Goal: Task Accomplishment & Management: Use online tool/utility

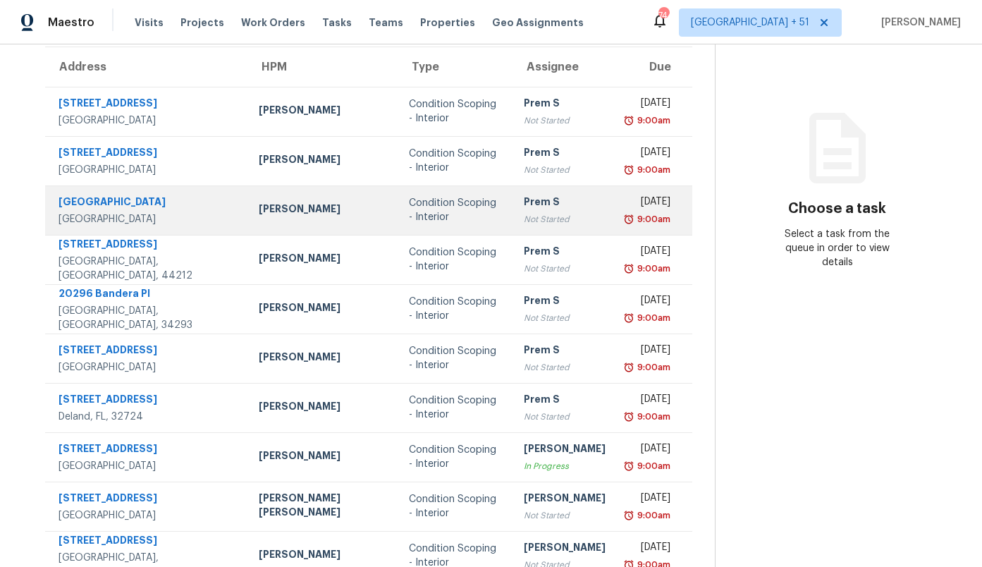
scroll to position [167, 0]
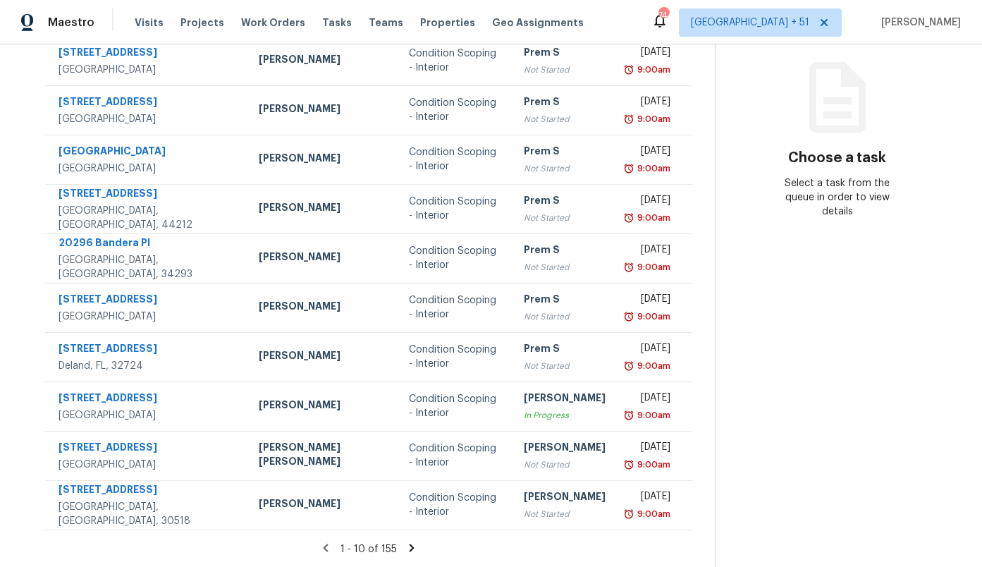
click at [405, 549] on icon at bounding box center [411, 547] width 13 height 13
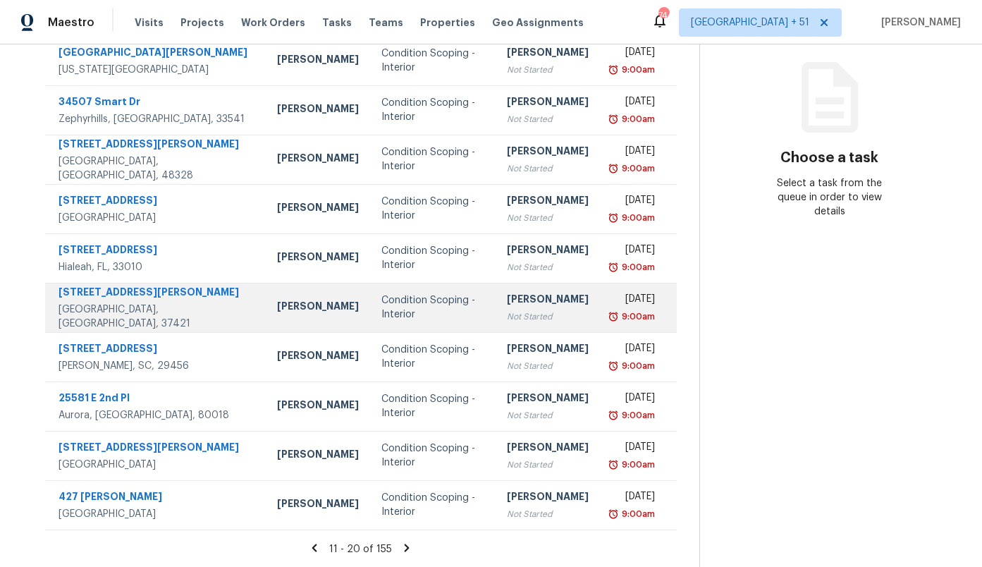
scroll to position [0, 0]
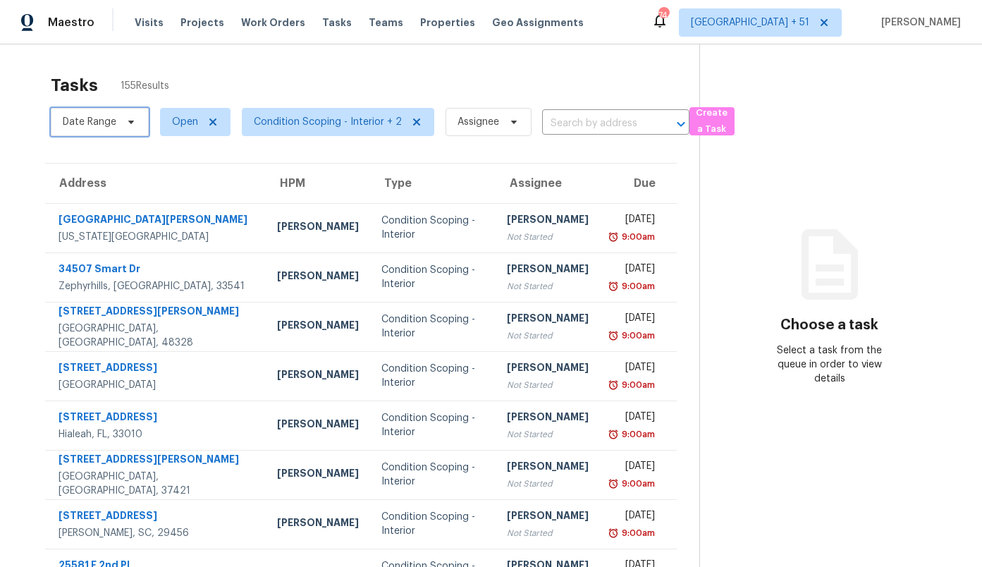
click at [112, 124] on span "Date Range" at bounding box center [90, 122] width 54 height 14
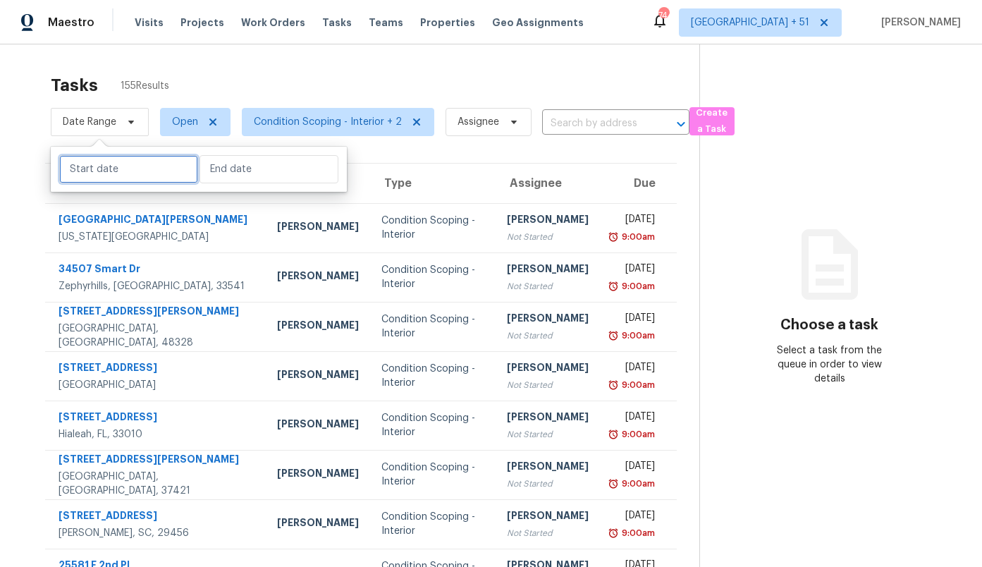
select select "9"
select select "2025"
select select "10"
select select "2025"
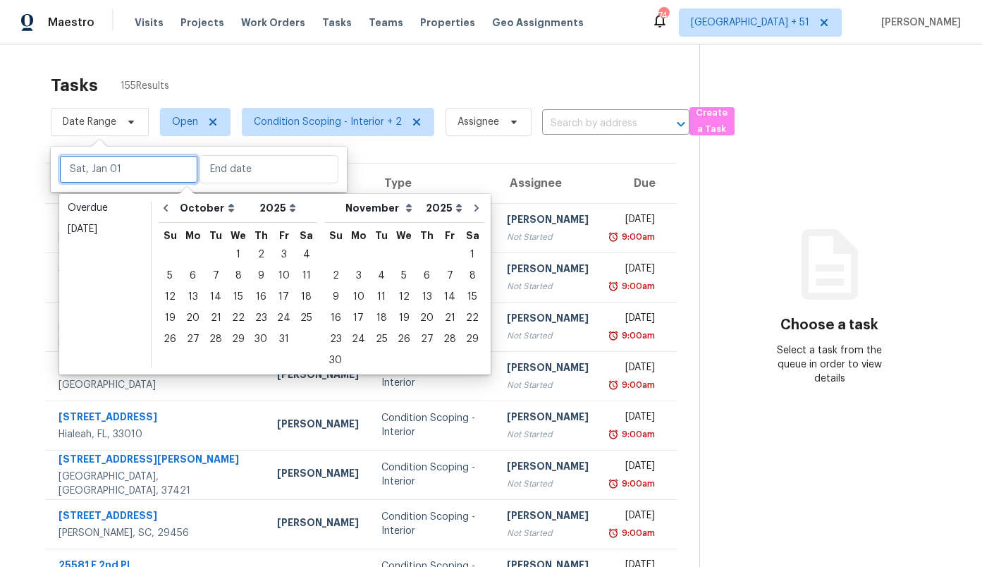
click at [111, 171] on input "text" at bounding box center [128, 169] width 139 height 28
click at [259, 250] on div "2" at bounding box center [261, 255] width 23 height 20
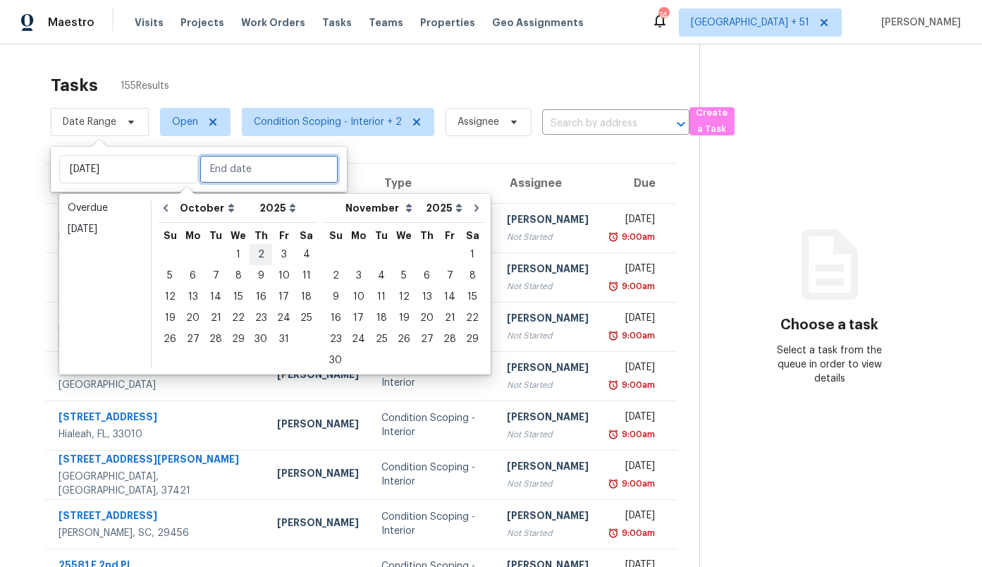
type input "[DATE]"
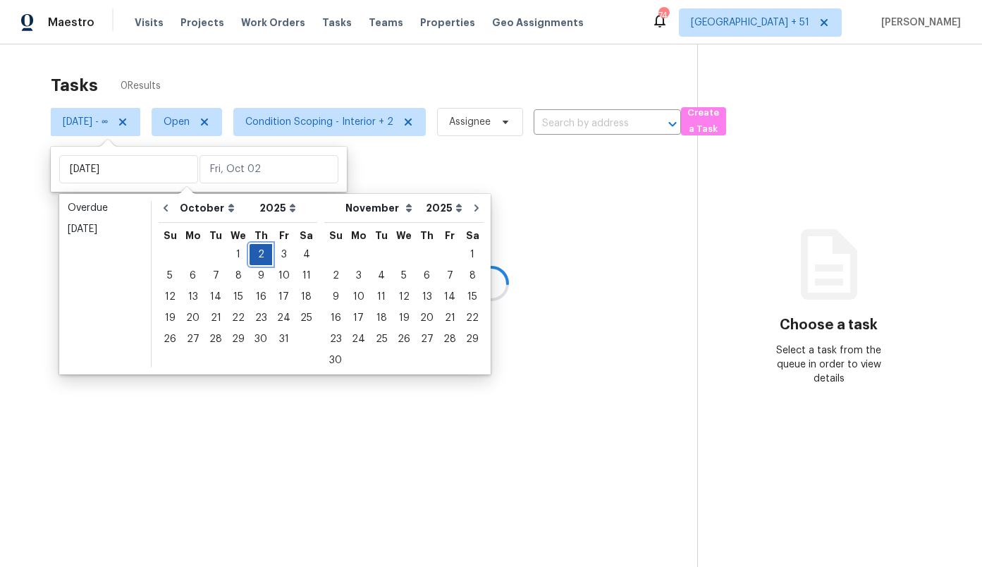
click at [259, 250] on div "2" at bounding box center [261, 255] width 23 height 20
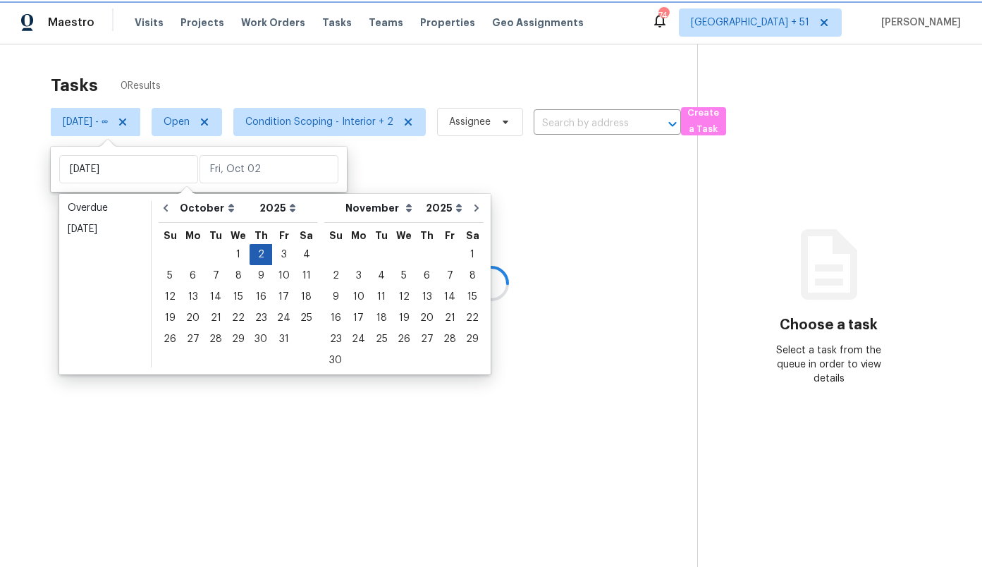
type input "[DATE]"
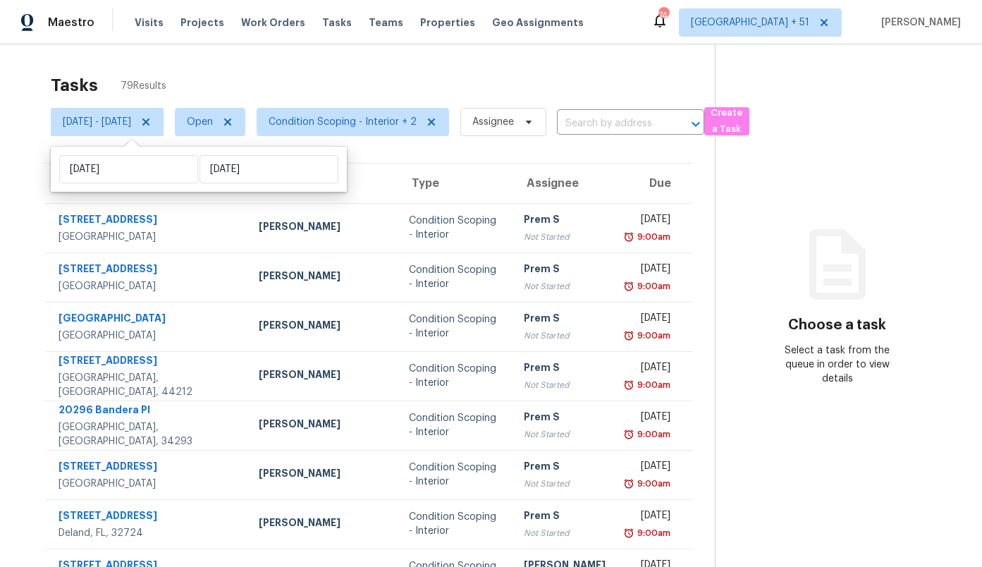
click at [32, 182] on div "Address HPM Type Assignee Due [STREET_ADDRESS] [PERSON_NAME] Condition Scoping …" at bounding box center [369, 430] width 692 height 534
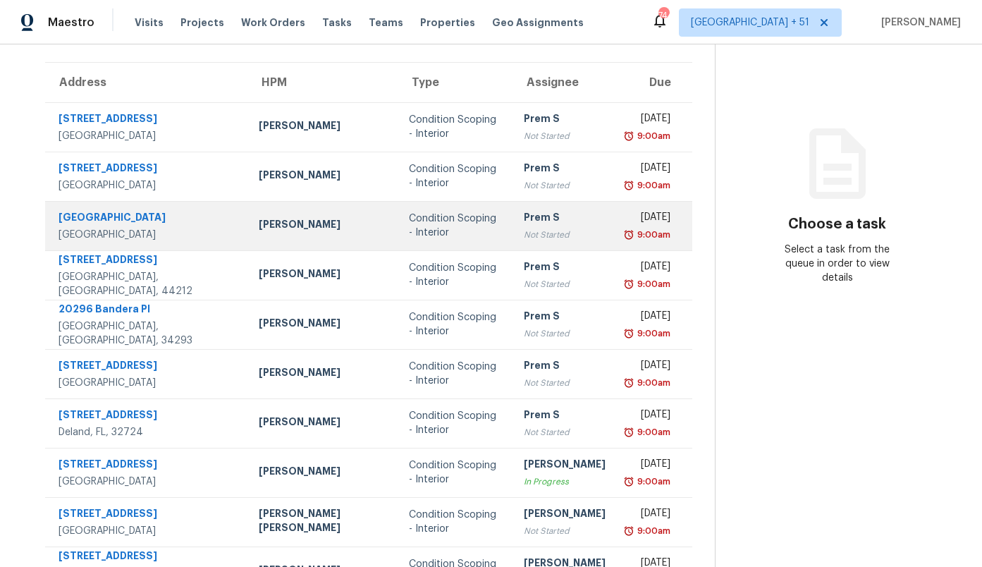
scroll to position [167, 0]
